Goal: Task Accomplishment & Management: Use online tool/utility

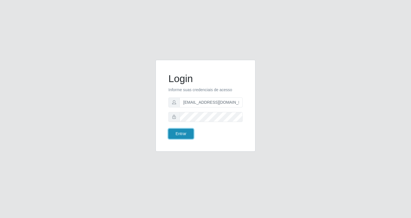
click at [180, 135] on button "Entrar" at bounding box center [180, 134] width 25 height 10
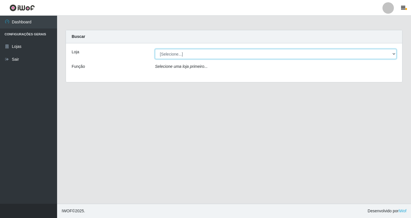
click at [394, 54] on select "[Selecione...] SuperFácil Atacado - [GEOGRAPHIC_DATA]" at bounding box center [275, 54] width 241 height 10
select select "503"
click at [155, 49] on select "[Selecione...] SuperFácil Atacado - [GEOGRAPHIC_DATA]" at bounding box center [275, 54] width 241 height 10
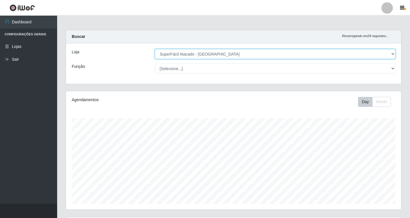
scroll to position [118, 335]
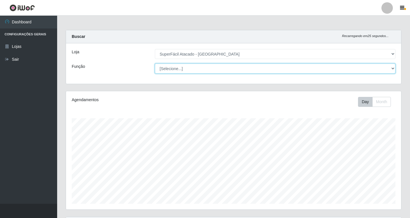
click at [392, 69] on select "[Selecione...] Embalador Embalador + Embalador ++ Operador de Caixa Operador de…" at bounding box center [275, 69] width 240 height 10
click at [155, 64] on select "[Selecione...] Embalador Embalador + Embalador ++ Operador de Caixa Operador de…" at bounding box center [275, 69] width 240 height 10
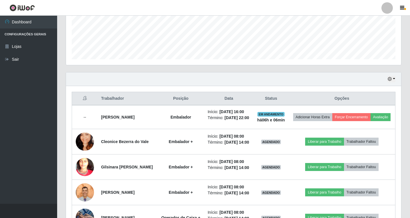
scroll to position [59, 0]
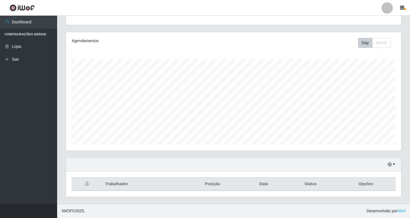
click at [86, 184] on th at bounding box center [87, 184] width 30 height 13
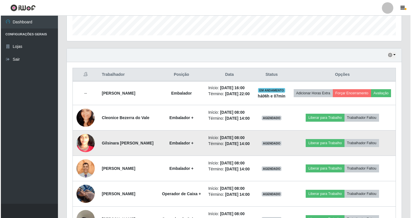
scroll to position [173, 0]
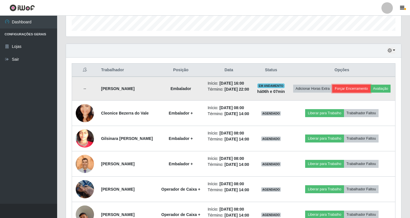
click at [370, 90] on button "Forçar Encerramento" at bounding box center [351, 89] width 38 height 8
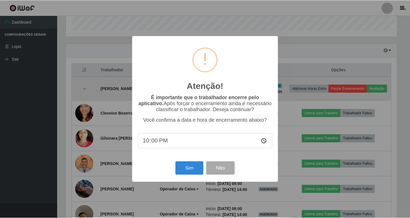
scroll to position [118, 332]
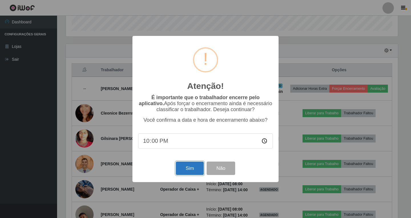
click at [189, 173] on button "Sim" at bounding box center [190, 168] width 28 height 13
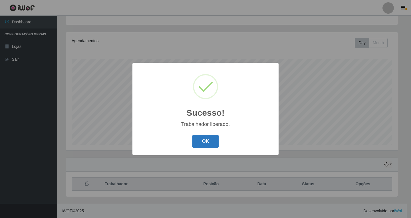
click at [212, 140] on button "OK" at bounding box center [205, 141] width 27 height 13
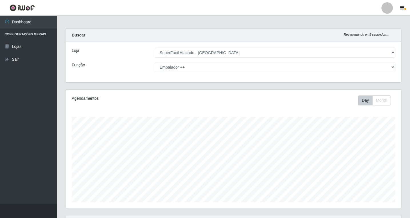
scroll to position [0, 0]
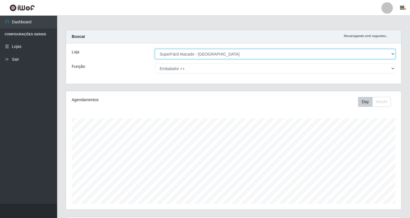
click at [394, 53] on select "[Selecione...] SuperFácil Atacado - [GEOGRAPHIC_DATA]" at bounding box center [275, 54] width 240 height 10
click at [155, 49] on select "[Selecione...] SuperFácil Atacado - [GEOGRAPHIC_DATA]" at bounding box center [275, 54] width 240 height 10
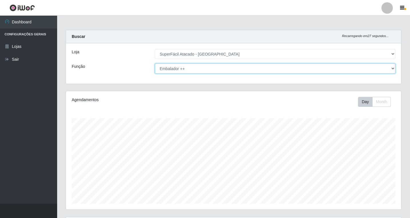
click at [392, 67] on select "[Selecione...] Embalador Embalador + Embalador ++ Operador de Caixa Operador de…" at bounding box center [275, 69] width 240 height 10
select select "70"
click at [155, 64] on select "[Selecione...] Embalador Embalador + Embalador ++ Operador de Caixa Operador de…" at bounding box center [275, 69] width 240 height 10
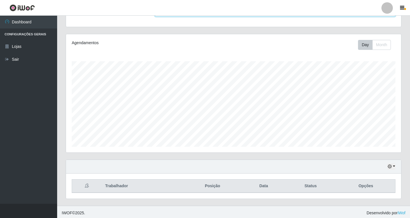
scroll to position [59, 0]
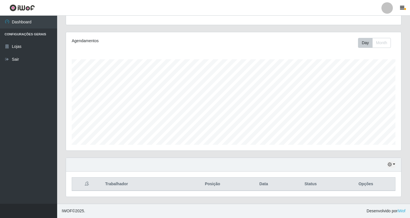
click at [87, 185] on icon at bounding box center [87, 184] width 4 height 4
click at [86, 184] on icon at bounding box center [87, 184] width 4 height 4
click at [394, 165] on button "button" at bounding box center [391, 165] width 8 height 7
click at [87, 183] on icon at bounding box center [87, 184] width 4 height 4
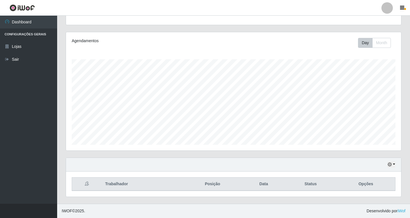
click at [87, 183] on icon at bounding box center [87, 184] width 4 height 4
click at [380, 44] on button "Month" at bounding box center [381, 43] width 19 height 10
click at [367, 43] on button "Day" at bounding box center [365, 43] width 15 height 10
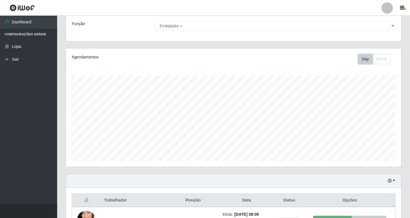
scroll to position [0, 0]
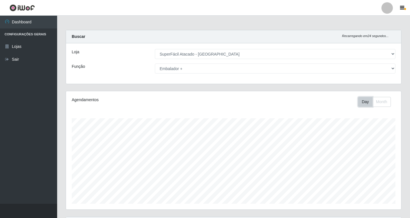
click at [358, 97] on button "Day" at bounding box center [365, 102] width 15 height 10
